Goal: Information Seeking & Learning: Learn about a topic

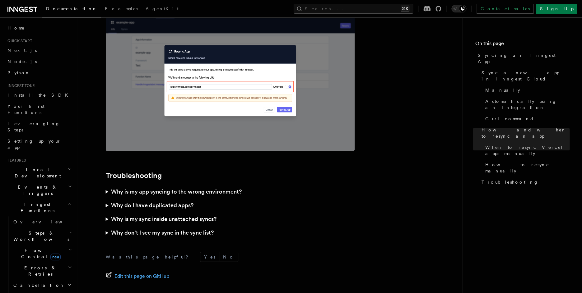
scroll to position [1773, 0]
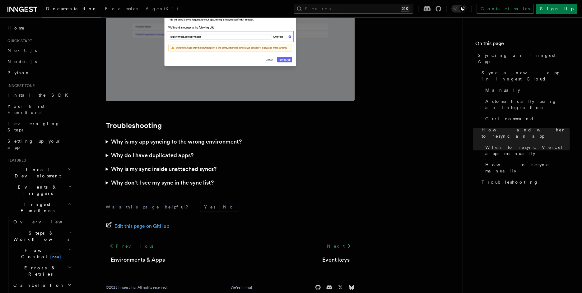
click at [109, 149] on summary "Why do I have duplicated apps?" at bounding box center [230, 156] width 249 height 14
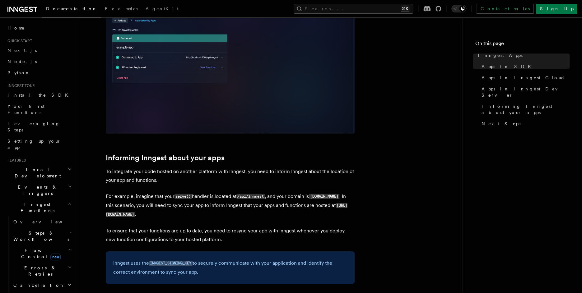
scroll to position [994, 0]
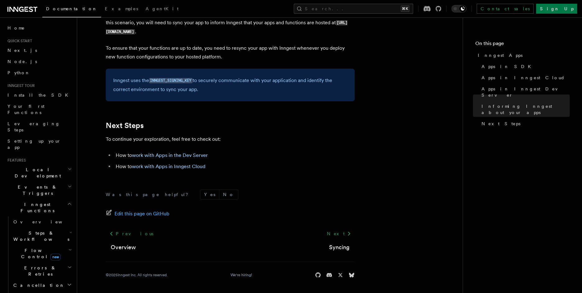
drag, startPoint x: 104, startPoint y: 28, endPoint x: 437, endPoint y: 236, distance: 392.3
copy div "Previous Overview Next"
